Goal: Task Accomplishment & Management: Use online tool/utility

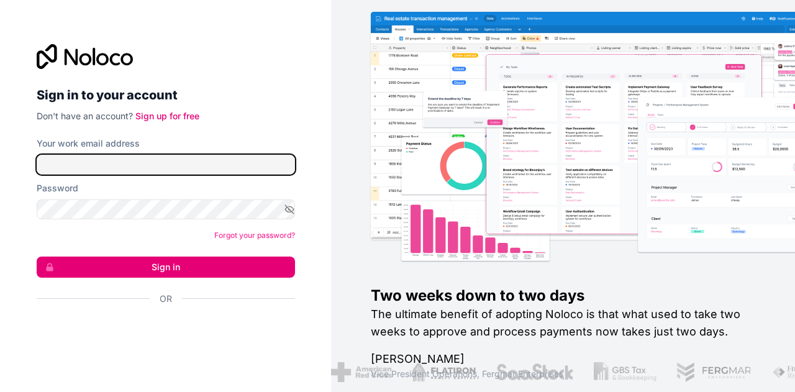
click at [209, 166] on input "Your work email address" at bounding box center [166, 165] width 258 height 20
type input "l"
type input "services@lawmoncompliance.com"
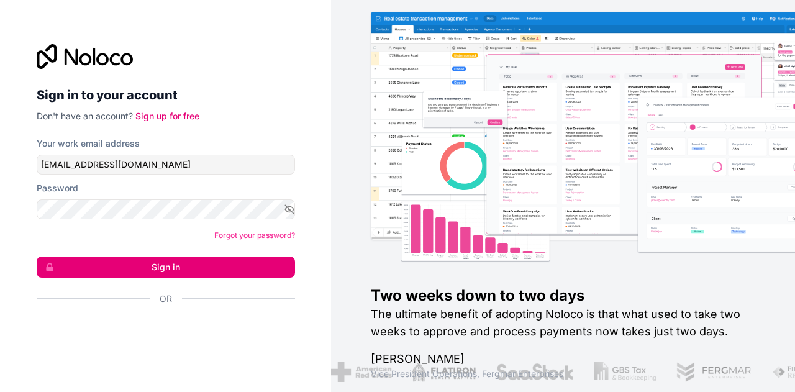
click at [185, 258] on button "Sign in" at bounding box center [166, 266] width 258 height 21
click at [184, 268] on button "Sign in" at bounding box center [166, 266] width 258 height 21
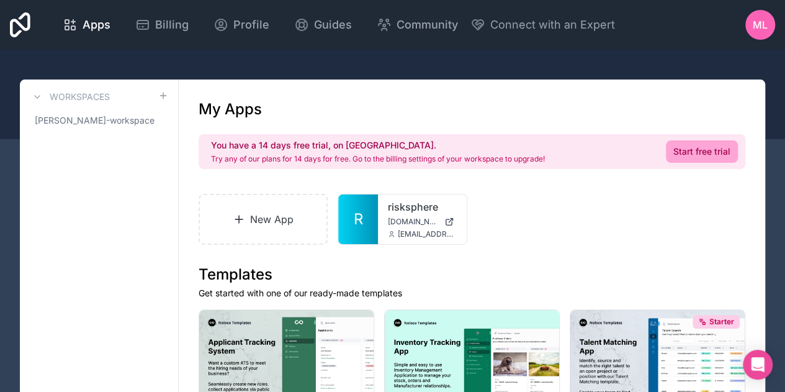
click at [412, 220] on span "risksphere.noloco.co" at bounding box center [413, 222] width 51 height 10
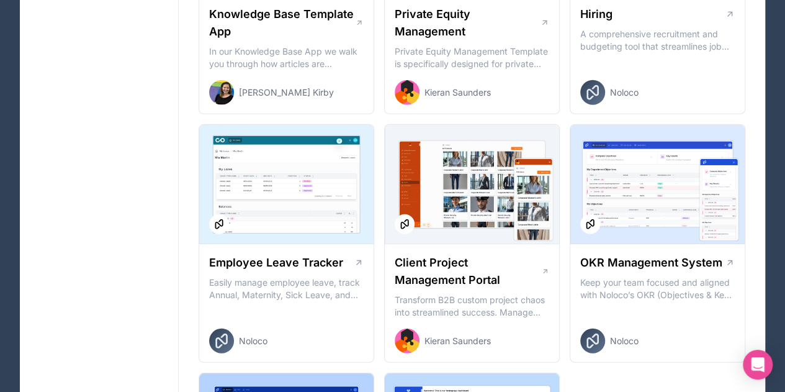
scroll to position [1691, 0]
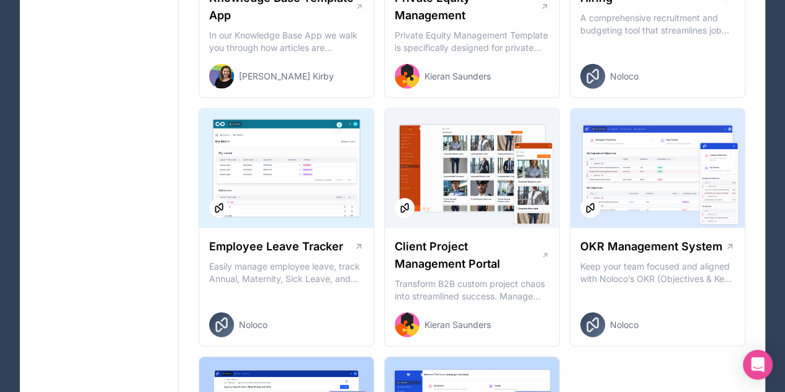
click at [682, 209] on div at bounding box center [657, 168] width 174 height 119
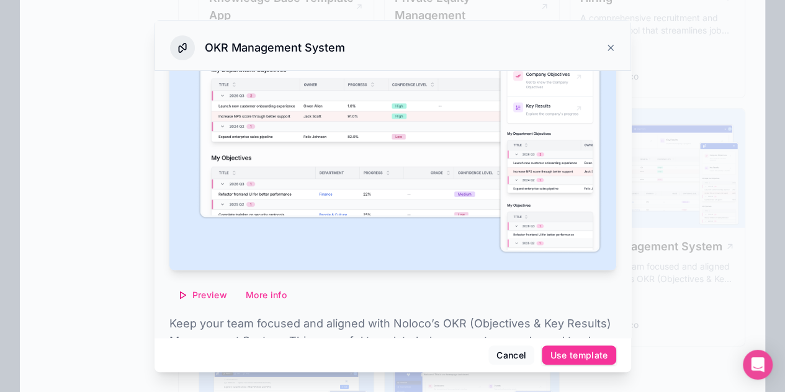
scroll to position [223, 0]
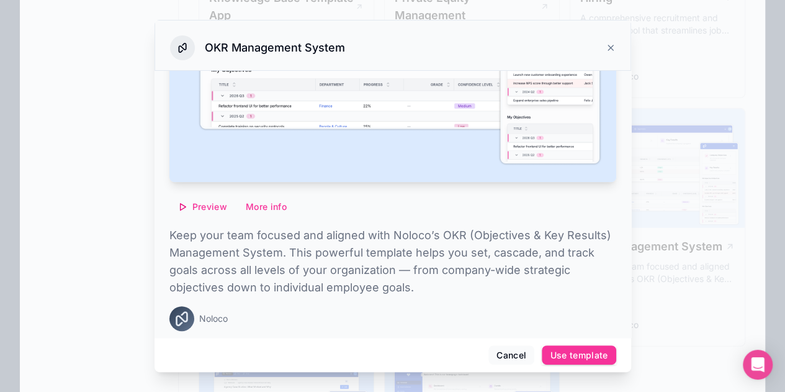
click at [518, 357] on button "Cancel" at bounding box center [512, 355] width 46 height 20
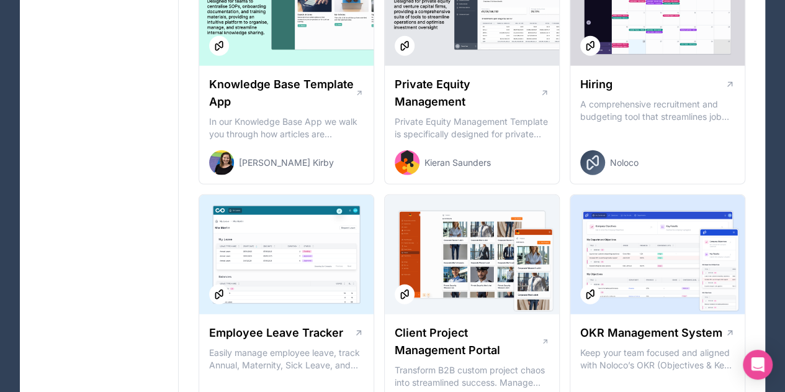
scroll to position [1607, 0]
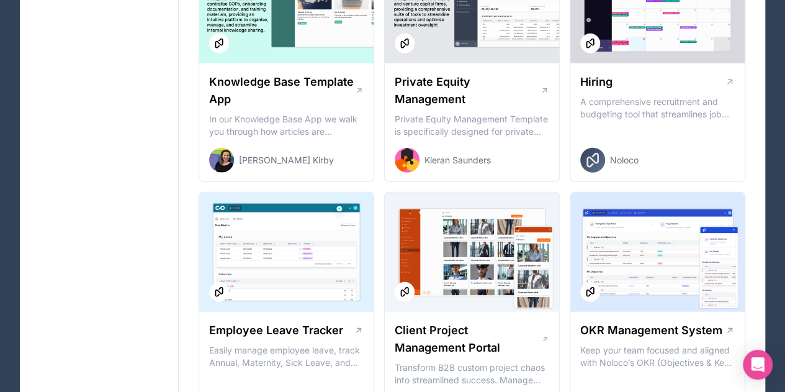
click at [724, 263] on div at bounding box center [657, 251] width 174 height 119
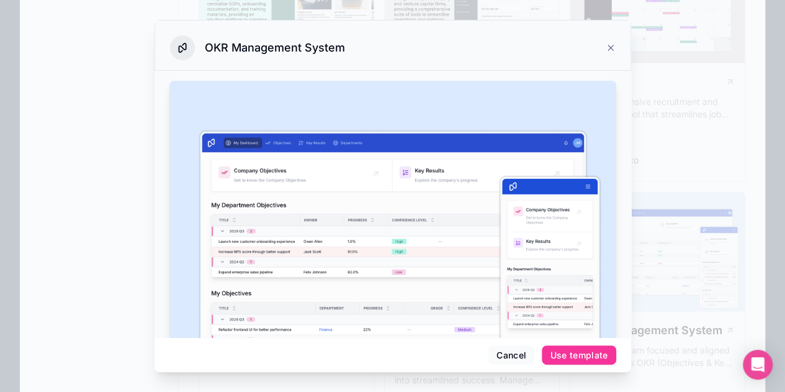
click at [572, 351] on div "Use template" at bounding box center [579, 354] width 58 height 11
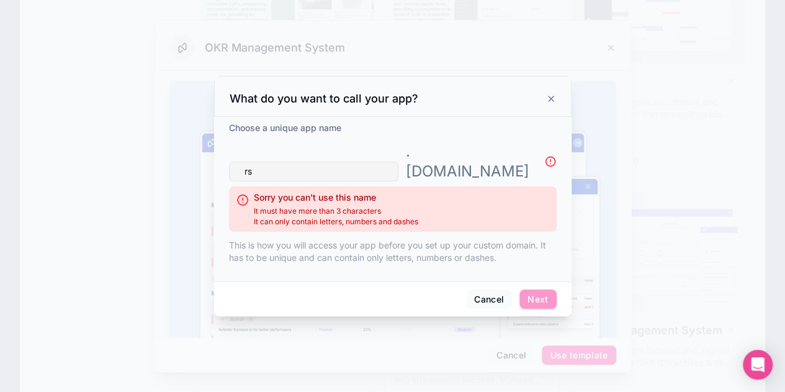
type input "r"
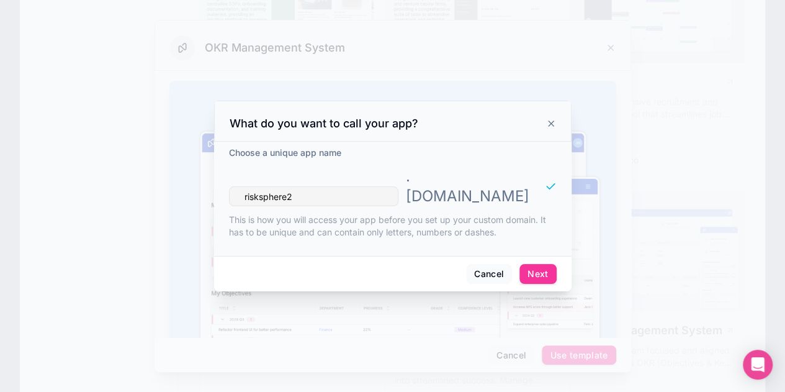
type input "risksphere2"
click at [539, 264] on button "Next" at bounding box center [538, 274] width 37 height 20
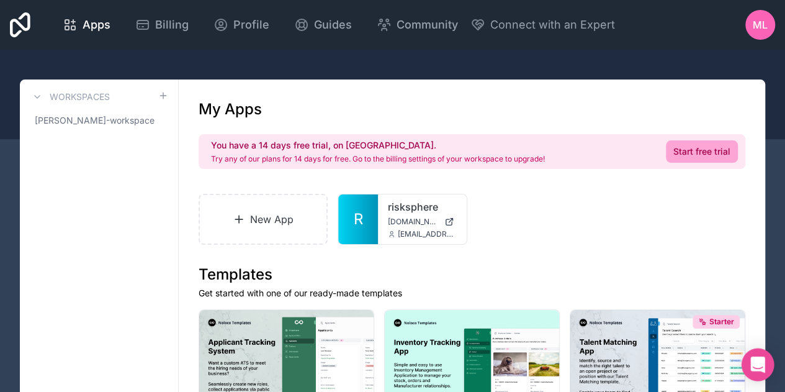
click at [756, 366] on icon "Open Intercom Messenger" at bounding box center [758, 364] width 14 height 16
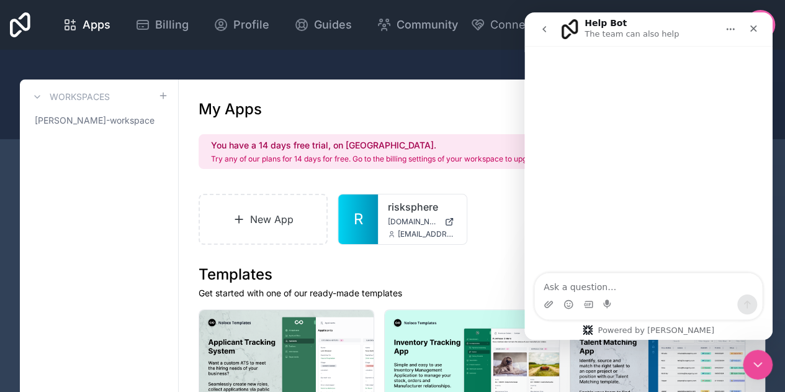
click at [614, 289] on textarea "Ask a question…" at bounding box center [648, 283] width 227 height 21
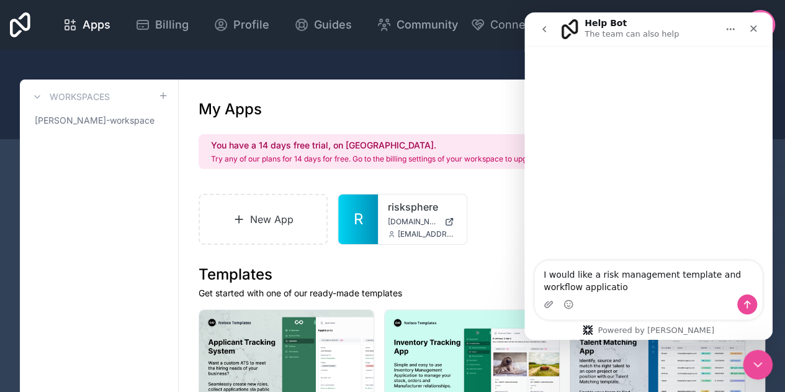
type textarea "I would like a risk management template and workflow application"
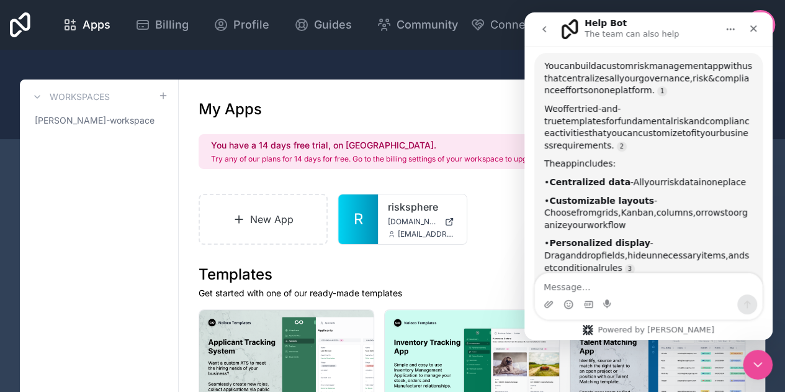
scroll to position [92, 0]
click at [652, 258] on icon "Scroll to bottom" at bounding box center [648, 255] width 11 height 11
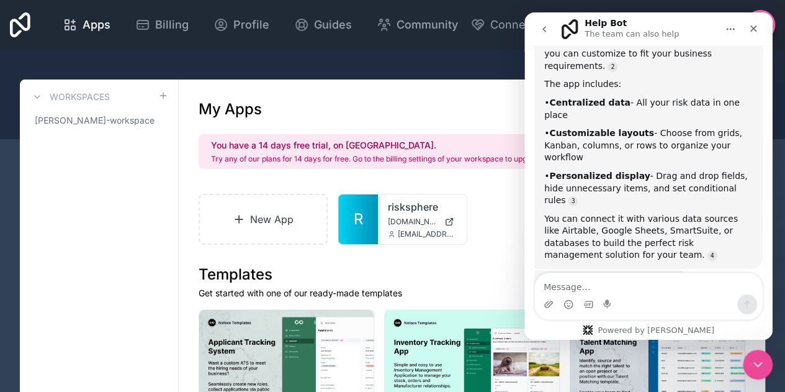
scroll to position [173, 0]
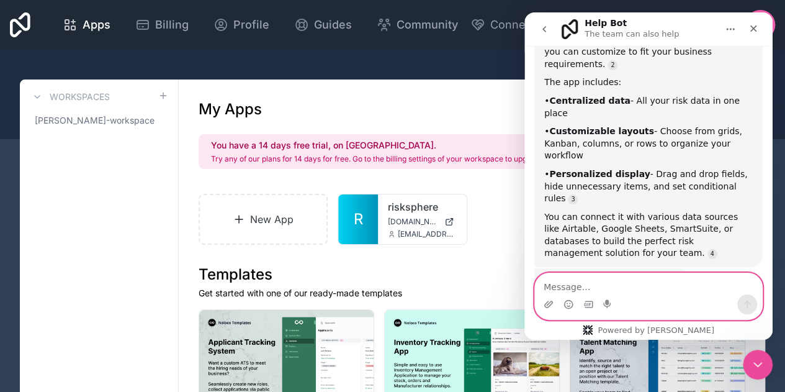
click at [641, 290] on textarea "Message…" at bounding box center [648, 283] width 227 height 21
type textarea "h"
type textarea "I am novice. How do I begin?"
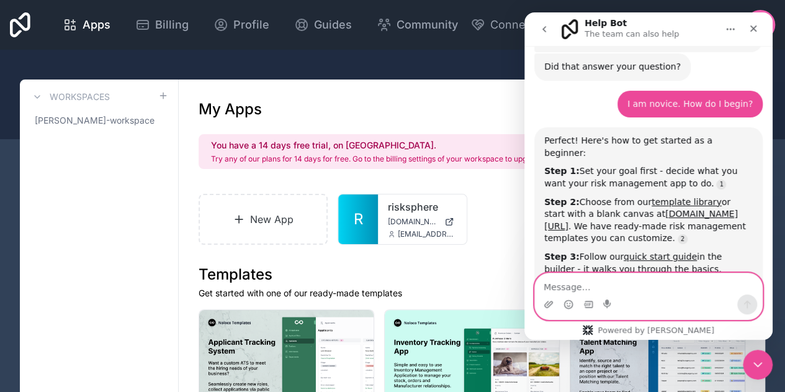
scroll to position [2, 0]
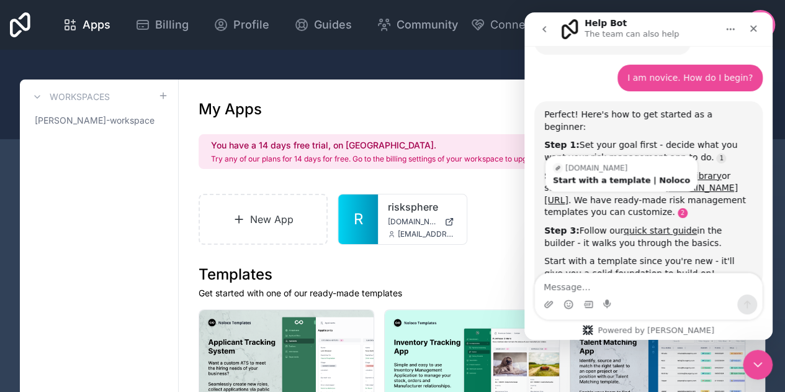
click at [678, 208] on link "Source reference 105489077:" at bounding box center [683, 213] width 10 height 10
click at [603, 176] on div "Start with a template | Noloco" at bounding box center [621, 180] width 137 height 8
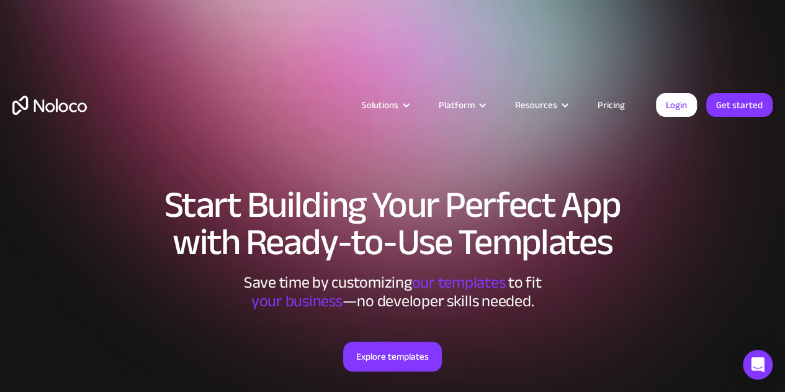
drag, startPoint x: 790, startPoint y: 19, endPoint x: 794, endPoint y: 34, distance: 15.5
click at [785, 34] on html "Solutions Use Cases Business Types Project Management Keep track of customers, …" at bounding box center [392, 196] width 785 height 392
